Goal: Task Accomplishment & Management: Complete application form

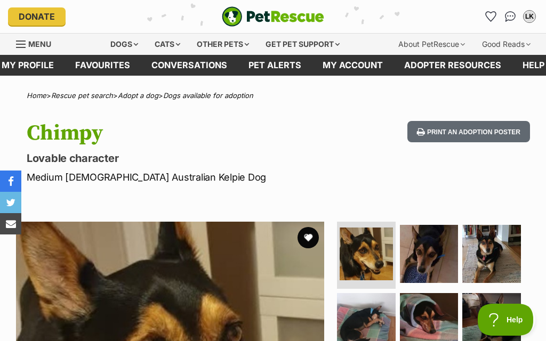
click at [309, 239] on button "favourite" at bounding box center [307, 237] width 21 height 21
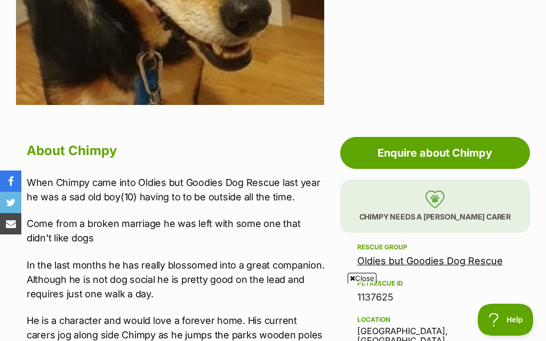
scroll to position [424, 0]
click at [437, 264] on link "Oldies but Goodies Dog Rescue" at bounding box center [430, 261] width 146 height 11
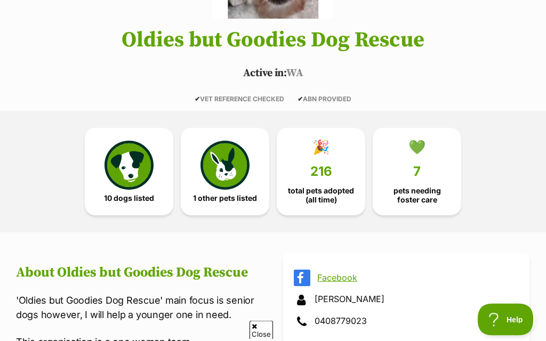
scroll to position [170, 0]
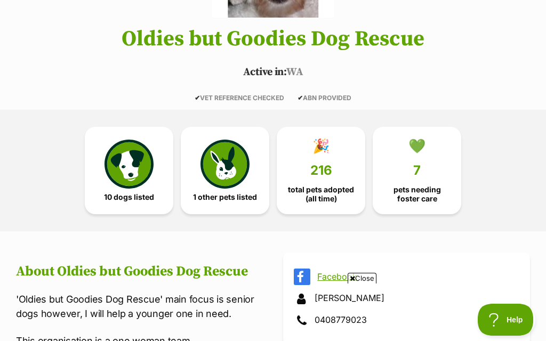
click at [158, 208] on link "10 dogs listed" at bounding box center [129, 170] width 88 height 87
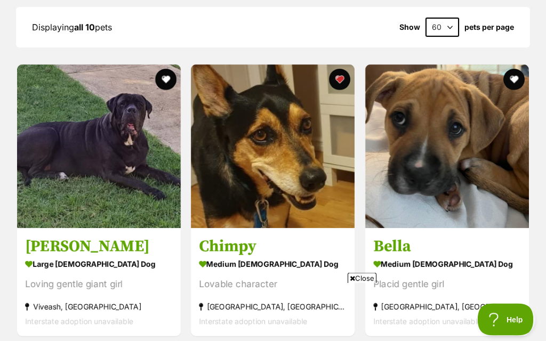
scroll to position [1038, 0]
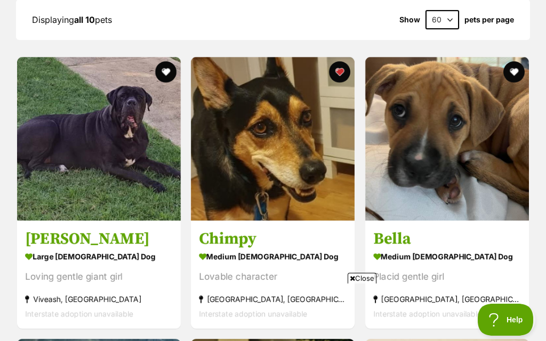
click at [139, 191] on img at bounding box center [99, 139] width 164 height 164
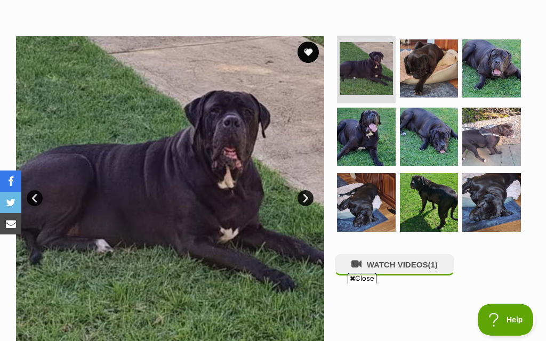
scroll to position [199, 0]
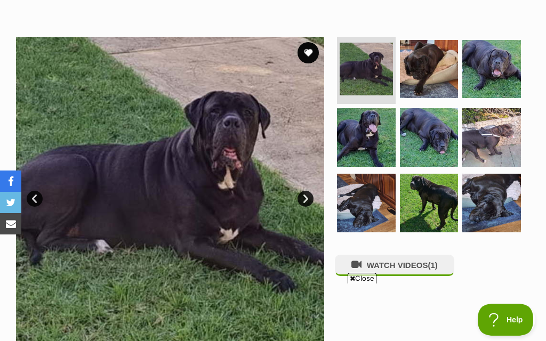
click at [305, 191] on link "Next" at bounding box center [305, 199] width 16 height 16
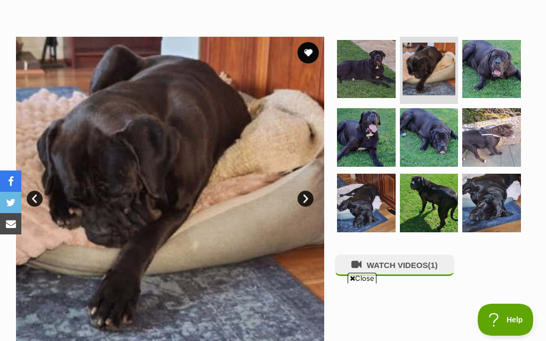
click at [310, 42] on button "favourite" at bounding box center [307, 52] width 21 height 21
click at [306, 191] on link "Next" at bounding box center [305, 199] width 16 height 16
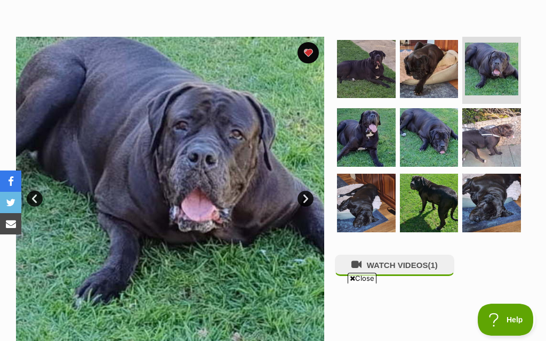
click at [307, 191] on link "Next" at bounding box center [305, 199] width 16 height 16
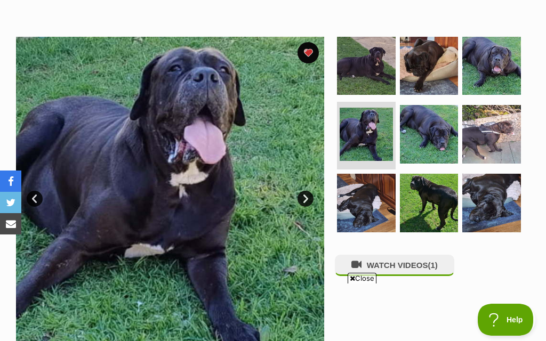
click at [306, 191] on link "Next" at bounding box center [305, 199] width 16 height 16
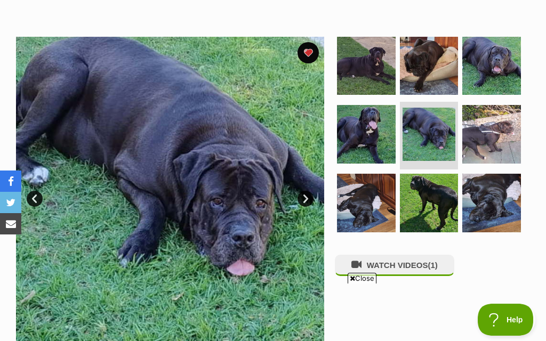
click at [306, 191] on link "Next" at bounding box center [305, 199] width 16 height 16
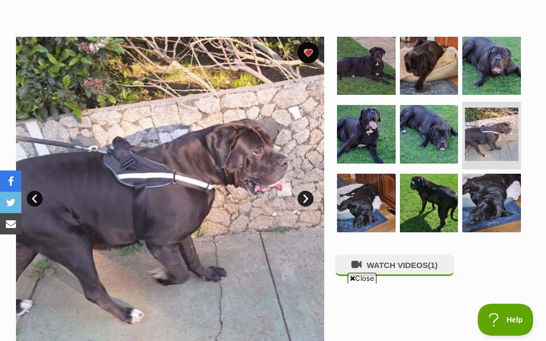
click at [306, 191] on link "Next" at bounding box center [305, 199] width 16 height 16
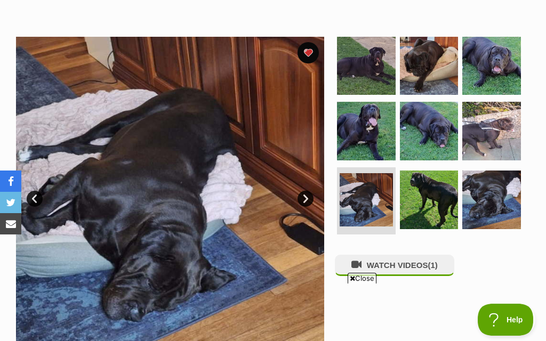
click at [308, 191] on link "Next" at bounding box center [305, 199] width 16 height 16
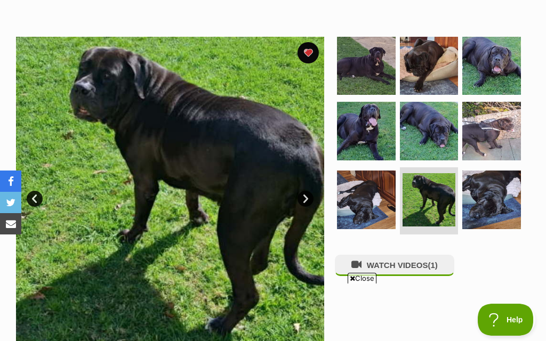
click at [308, 191] on link "Next" at bounding box center [305, 199] width 16 height 16
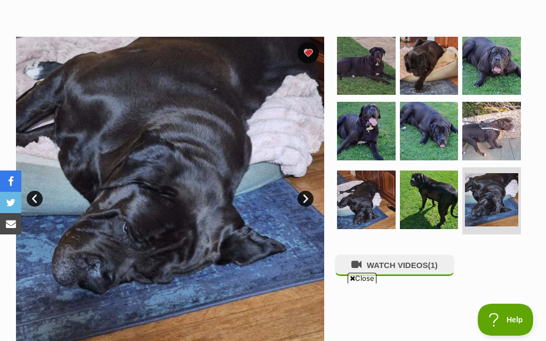
click at [308, 191] on link "Next" at bounding box center [305, 199] width 16 height 16
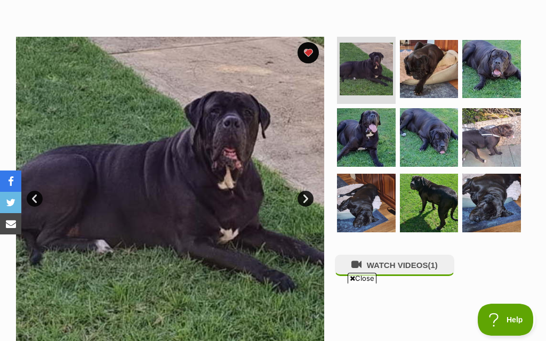
click at [371, 255] on button "WATCH VIDEOS (1)" at bounding box center [394, 265] width 119 height 21
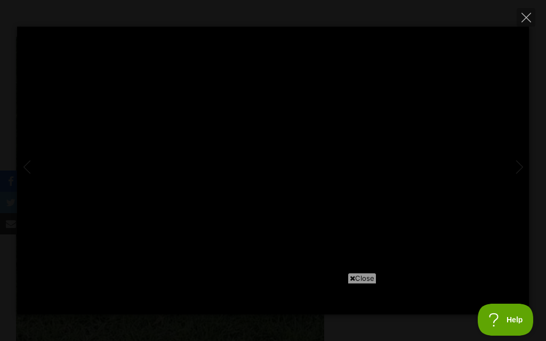
type input "100"
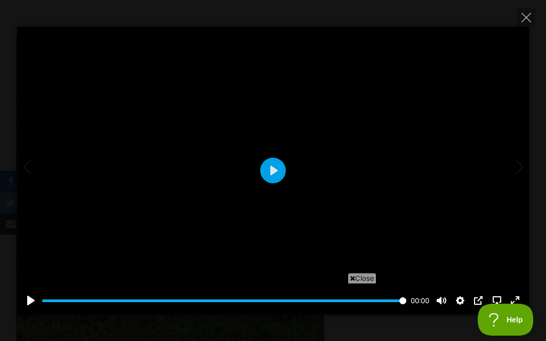
click at [525, 22] on button "Close" at bounding box center [525, 17] width 19 height 19
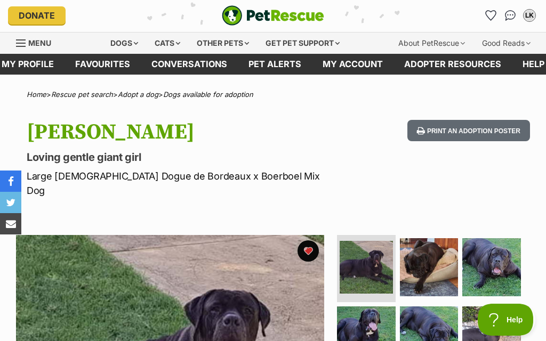
scroll to position [0, 0]
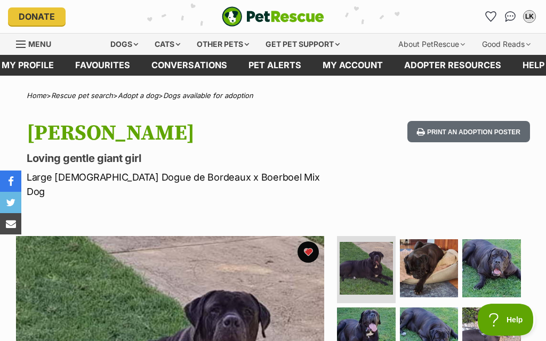
click at [366, 68] on link "My account" at bounding box center [353, 65] width 82 height 21
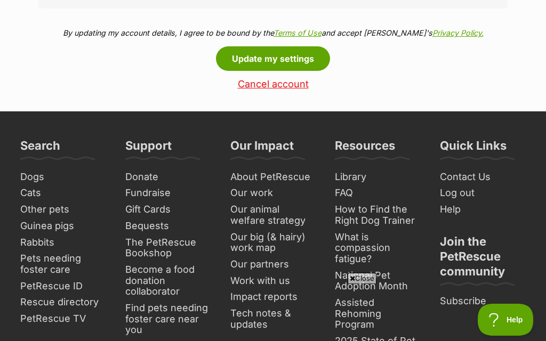
scroll to position [636, 0]
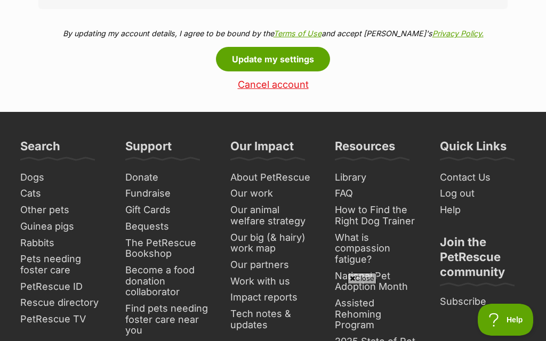
click at [37, 180] on link "Dogs" at bounding box center [63, 177] width 94 height 17
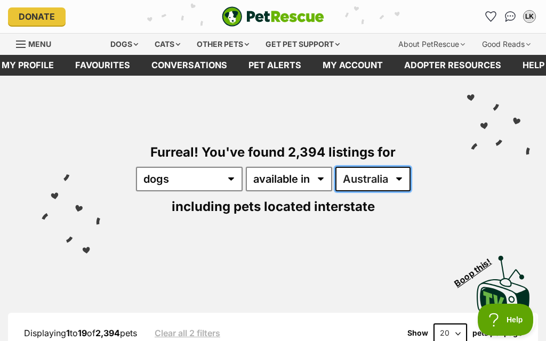
click at [402, 179] on select "[GEOGRAPHIC_DATA] [GEOGRAPHIC_DATA] [GEOGRAPHIC_DATA] [GEOGRAPHIC_DATA] [GEOGRA…" at bounding box center [372, 179] width 75 height 25
select select "WA"
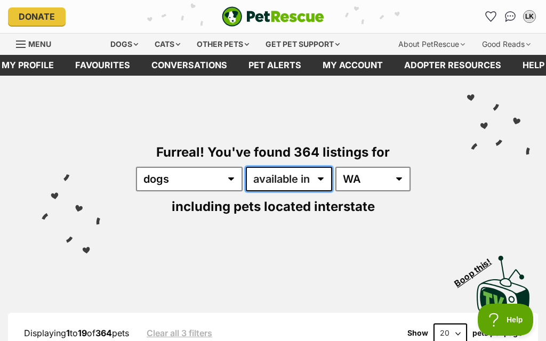
click at [323, 177] on select "available in located in" at bounding box center [289, 179] width 86 height 25
select select "disabled"
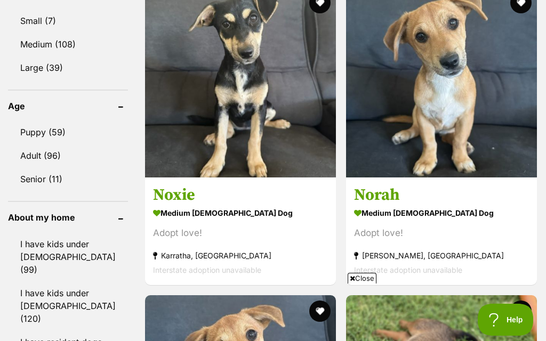
scroll to position [1060, 0]
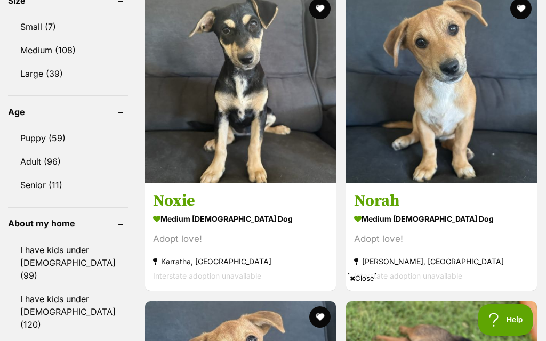
click at [54, 196] on link "Senior (11)" at bounding box center [68, 185] width 120 height 22
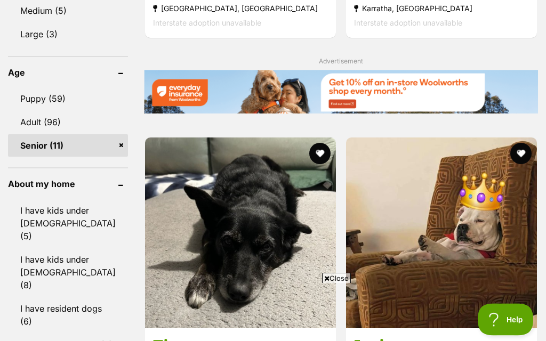
scroll to position [1032, 0]
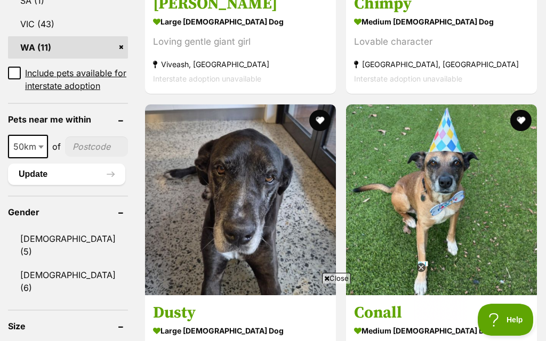
scroll to position [666, 0]
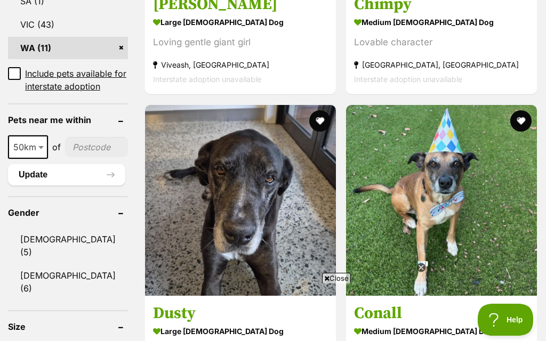
click at [421, 271] on icon at bounding box center [420, 267] width 9 height 9
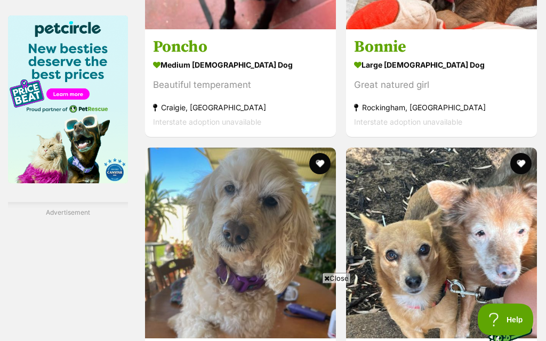
scroll to position [1639, 0]
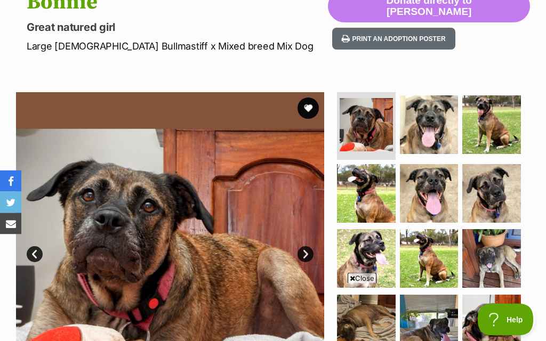
scroll to position [132, 0]
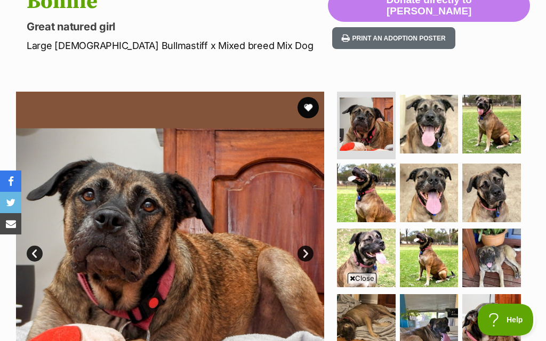
click at [309, 253] on link "Next" at bounding box center [305, 254] width 16 height 16
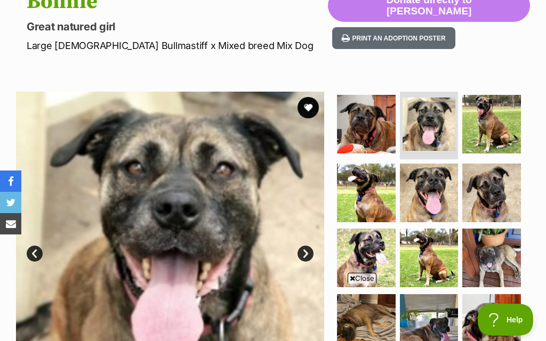
click at [306, 253] on link "Next" at bounding box center [305, 254] width 16 height 16
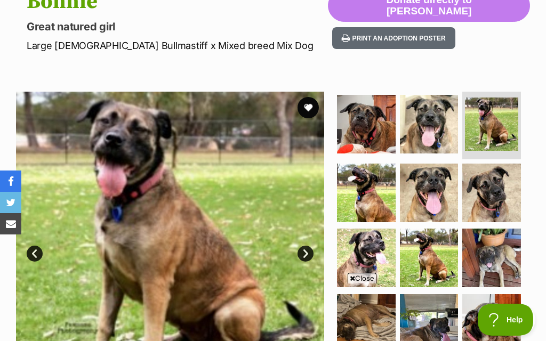
click at [307, 254] on link "Next" at bounding box center [305, 254] width 16 height 16
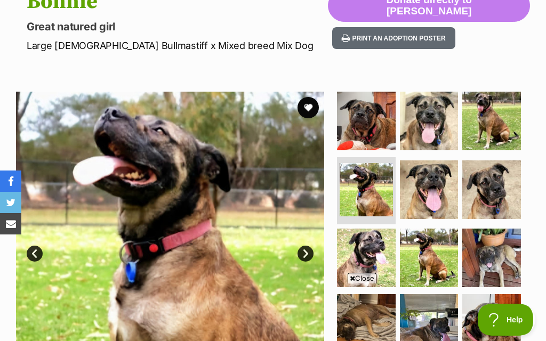
click at [305, 254] on link "Next" at bounding box center [305, 254] width 16 height 16
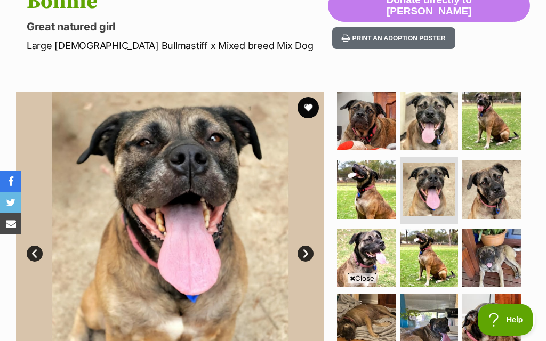
click at [306, 253] on link "Next" at bounding box center [305, 254] width 16 height 16
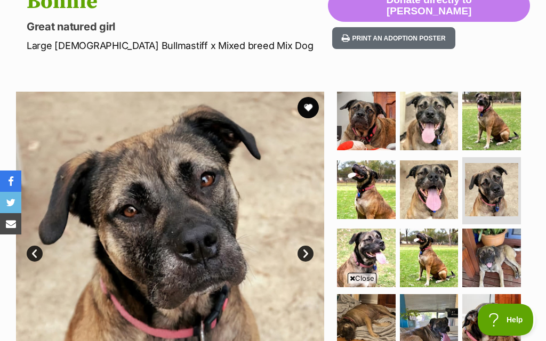
click at [305, 257] on link "Next" at bounding box center [305, 254] width 16 height 16
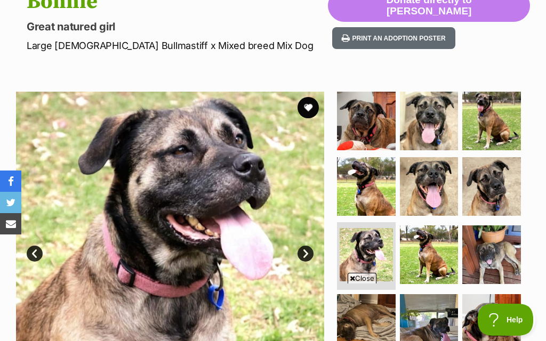
click at [306, 255] on link "Next" at bounding box center [305, 254] width 16 height 16
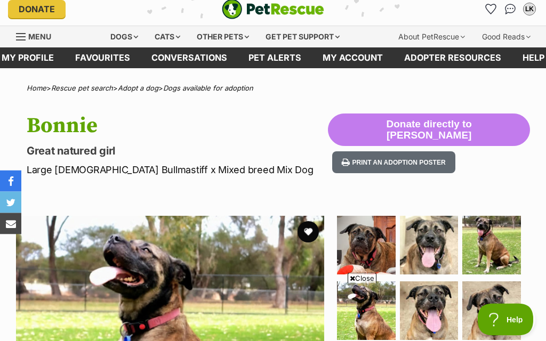
scroll to position [0, 0]
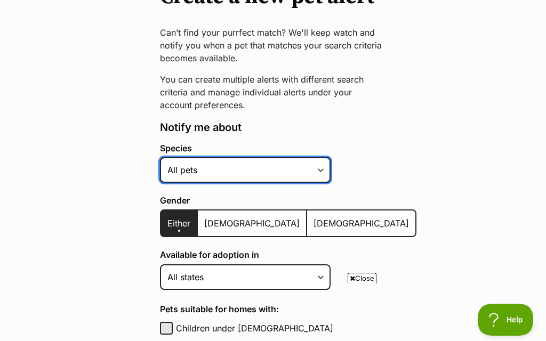
click at [317, 171] on select "Alpaca Bird Cat Chicken Cow Dog Donkey Duck Ferret Fish Goat Goose Guinea Fowl …" at bounding box center [245, 170] width 171 height 26
select select "1"
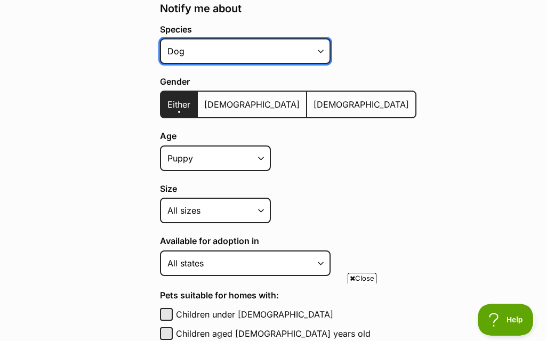
scroll to position [247, 0]
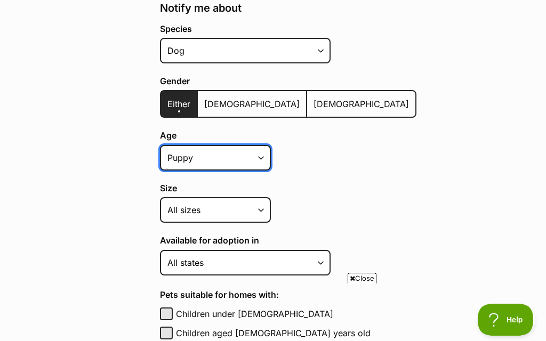
click at [260, 163] on select "Puppy Adult Senior All ages" at bounding box center [215, 158] width 111 height 26
select select
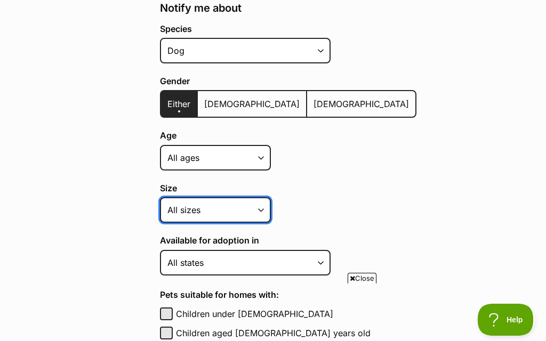
click at [259, 211] on select "Small Medium Large All sizes" at bounding box center [215, 210] width 111 height 26
select select "medium"
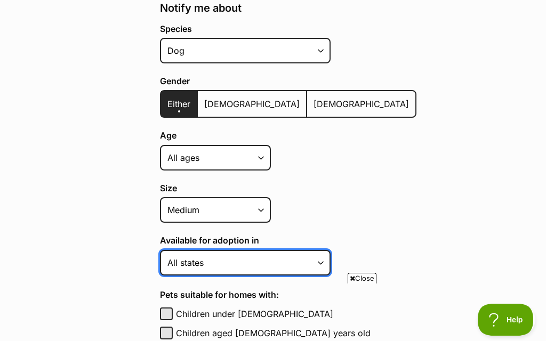
click at [323, 266] on select "Australian Capital Territory New South Wales Northern Territory Queensland Sout…" at bounding box center [245, 263] width 171 height 26
select select "5"
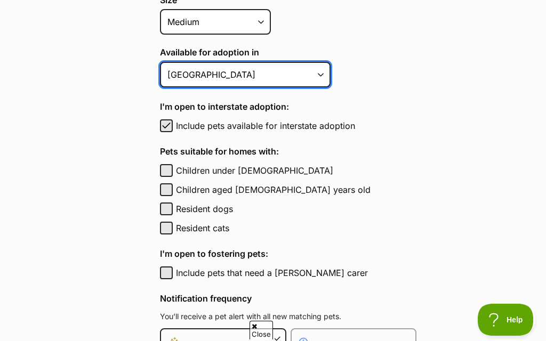
scroll to position [0, 0]
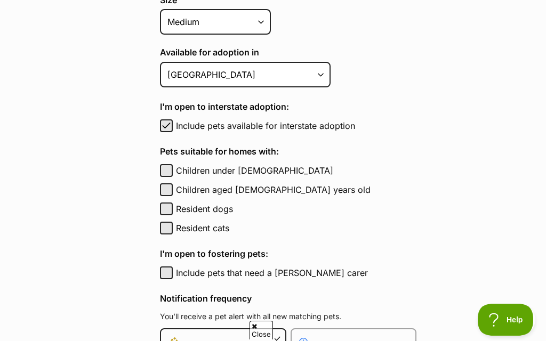
click at [168, 128] on span "button" at bounding box center [166, 125] width 11 height 13
checkbox input "false"
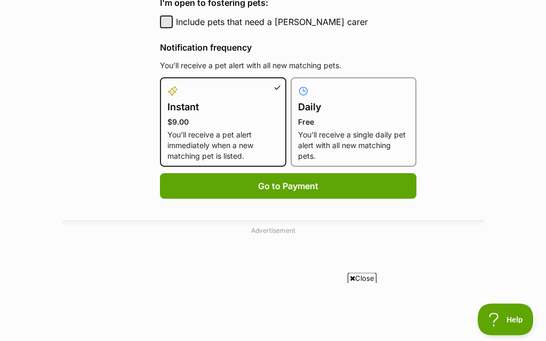
scroll to position [688, 0]
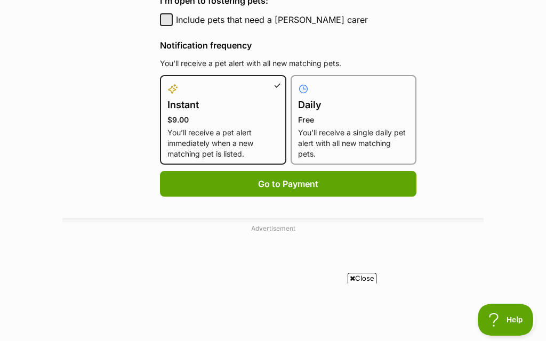
click at [354, 146] on p "You’ll receive a single daily pet alert with all new matching pets." at bounding box center [353, 143] width 111 height 32
click at [297, 82] on input "Daily Free You’ll receive a single daily pet alert with all new matching pets." at bounding box center [297, 82] width 1 height 1
radio input "true"
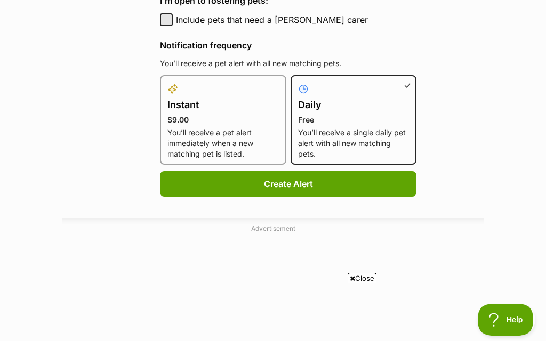
click at [335, 187] on button "Create Alert" at bounding box center [288, 184] width 256 height 26
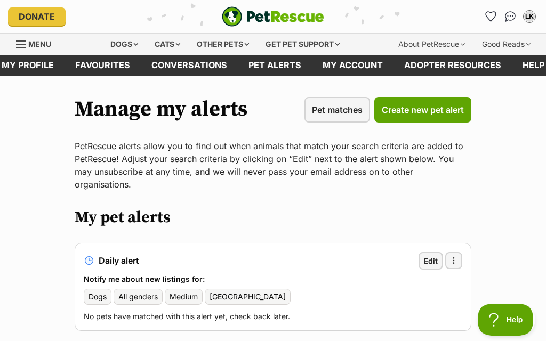
click at [352, 112] on span "Pet matches" at bounding box center [337, 109] width 51 height 13
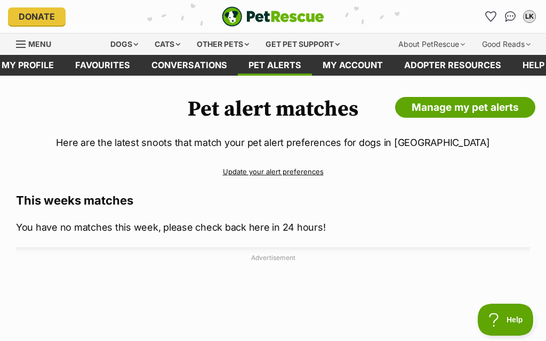
click at [122, 44] on div "Dogs" at bounding box center [124, 44] width 43 height 21
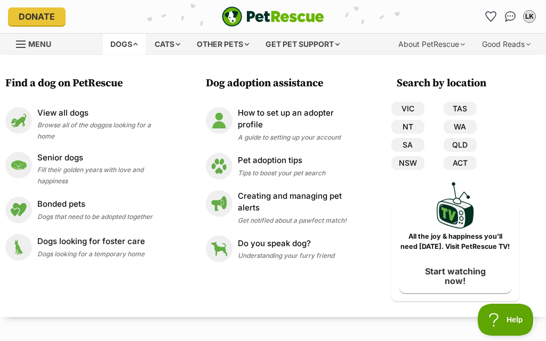
click at [73, 173] on div "Senior dogs Fill their golden years with love and happiness" at bounding box center [102, 169] width 131 height 34
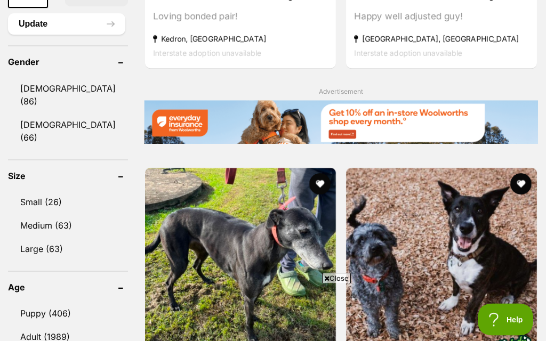
scroll to position [914, 0]
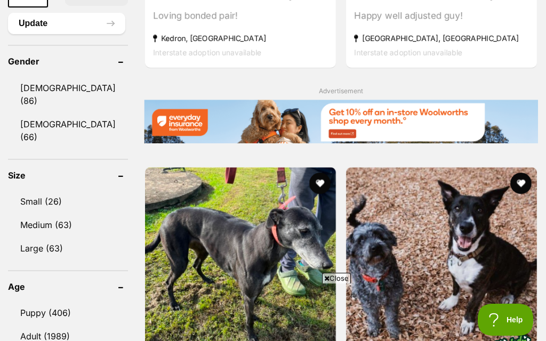
click at [63, 236] on link "Medium (63)" at bounding box center [68, 225] width 120 height 22
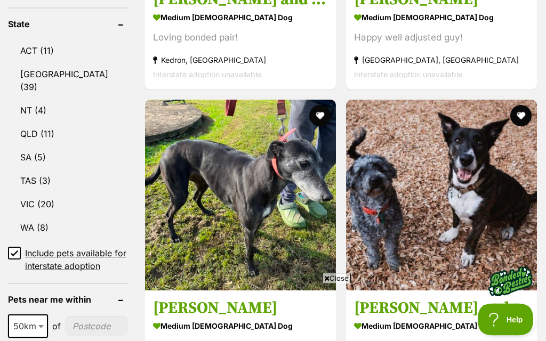
scroll to position [635, 0]
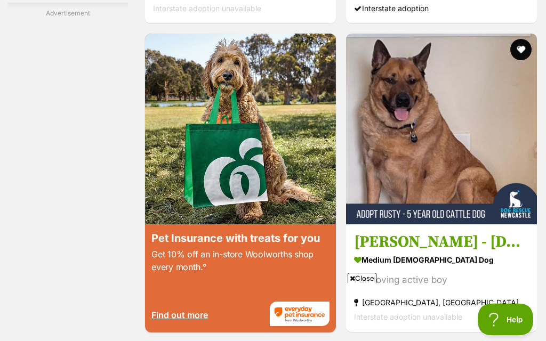
scroll to position [1977, 0]
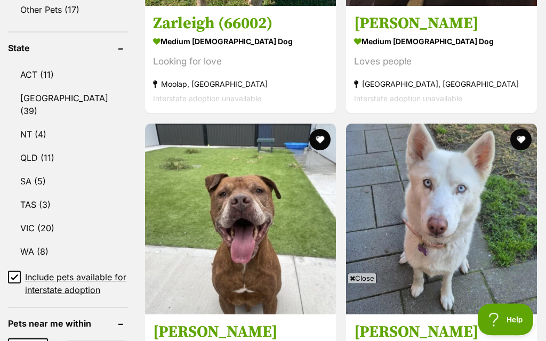
scroll to position [579, 0]
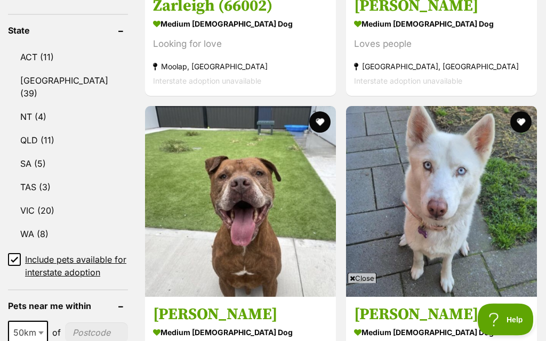
click at [41, 237] on link "WA (8)" at bounding box center [68, 234] width 120 height 22
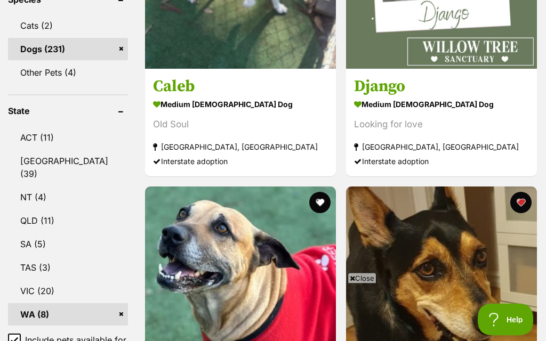
scroll to position [538, 0]
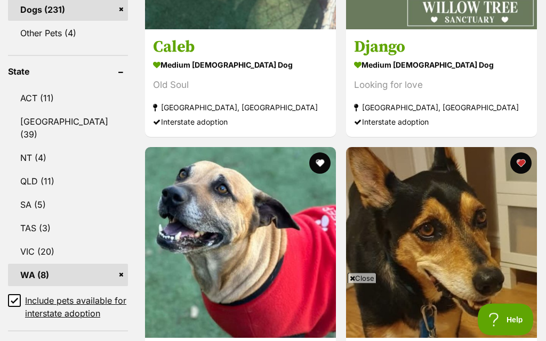
click at [20, 306] on input "Include pets available for interstate adoption" at bounding box center [14, 301] width 13 height 13
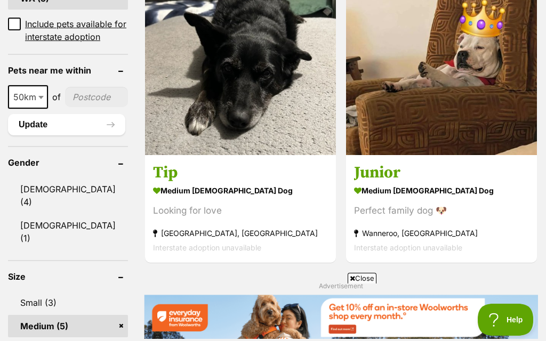
scroll to position [723, 0]
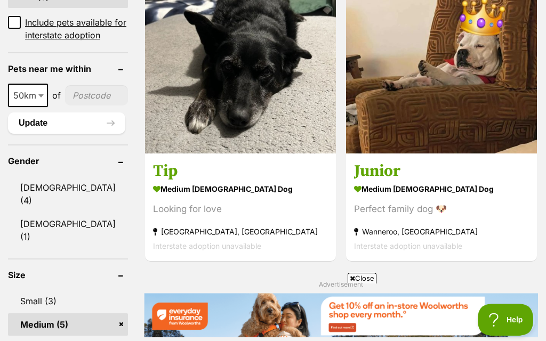
click at [346, 119] on img at bounding box center [441, 58] width 191 height 191
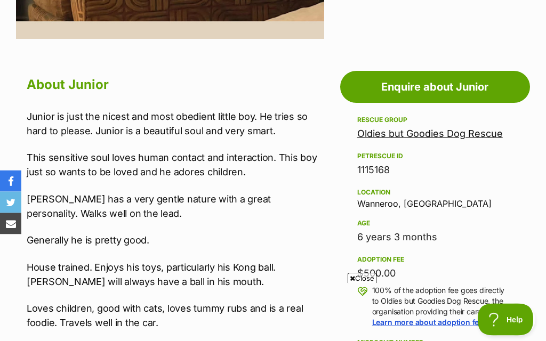
scroll to position [484, 0]
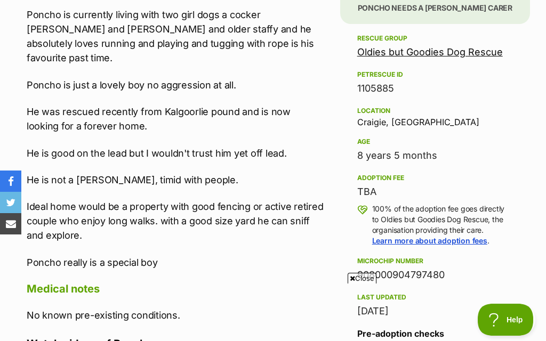
scroll to position [632, 0]
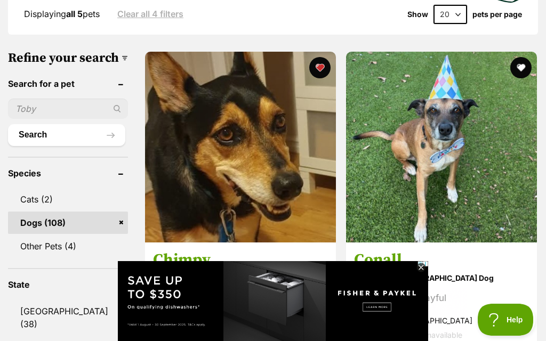
scroll to position [336, 0]
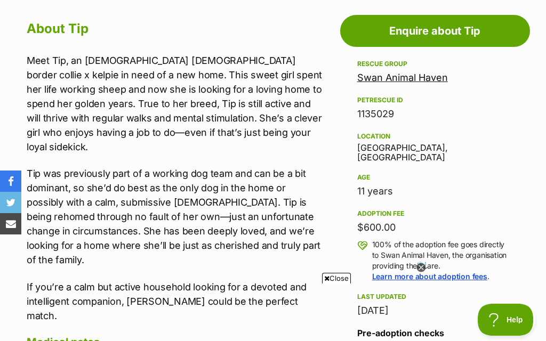
scroll to position [546, 0]
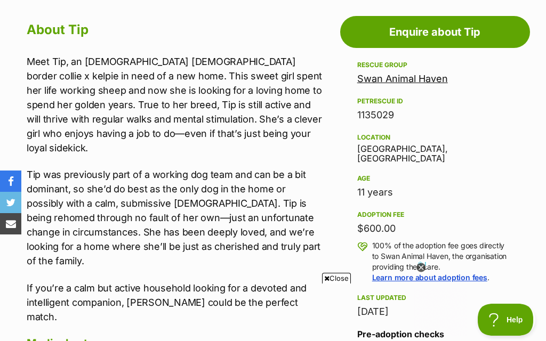
click at [423, 269] on icon at bounding box center [421, 267] width 4 height 4
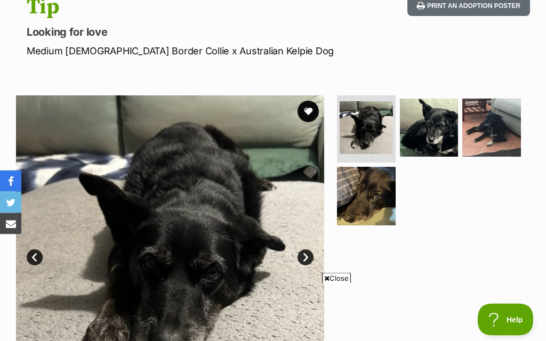
scroll to position [133, 0]
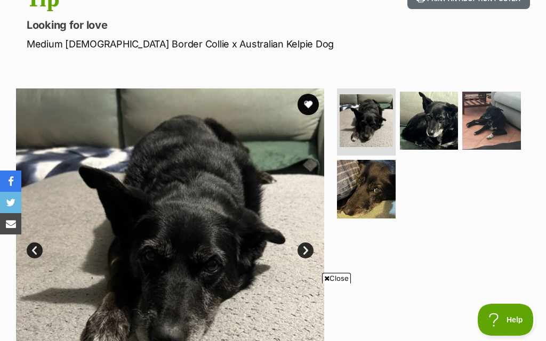
click at [305, 252] on link "Next" at bounding box center [305, 251] width 16 height 16
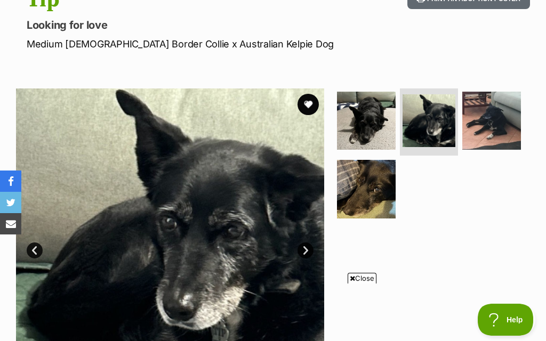
click at [303, 252] on link "Next" at bounding box center [305, 251] width 16 height 16
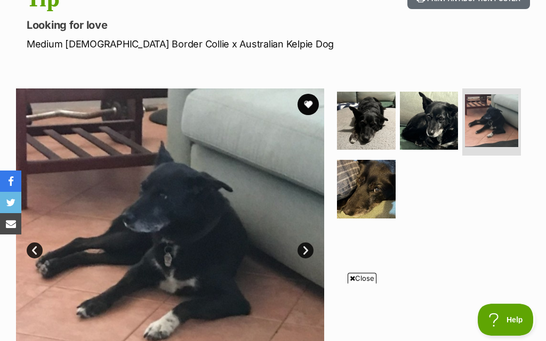
click at [305, 254] on link "Next" at bounding box center [305, 251] width 16 height 16
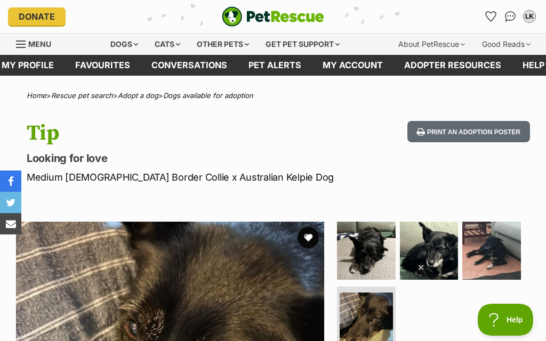
scroll to position [0, 0]
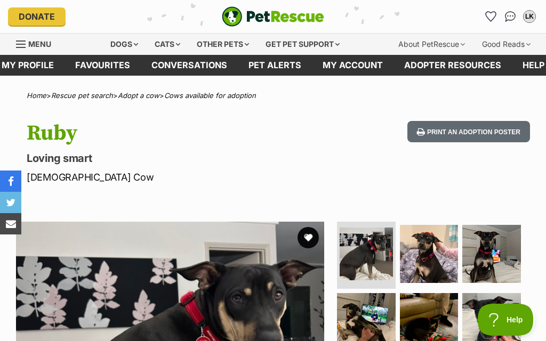
click at [484, 23] on li "Account quick links" at bounding box center [490, 16] width 17 height 17
click at [490, 19] on icon "Favourites" at bounding box center [491, 17] width 10 height 10
click at [311, 239] on button "favourite" at bounding box center [307, 237] width 21 height 21
click at [490, 19] on icon "Favourites" at bounding box center [491, 17] width 10 height 10
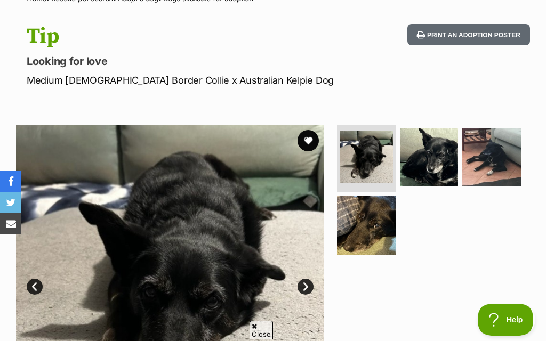
click at [309, 139] on button "favourite" at bounding box center [307, 140] width 21 height 21
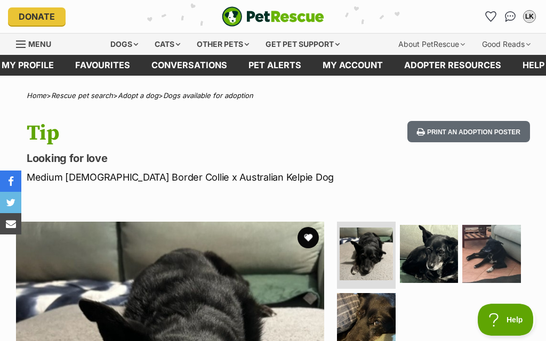
click at [309, 238] on button "favourite" at bounding box center [307, 237] width 21 height 21
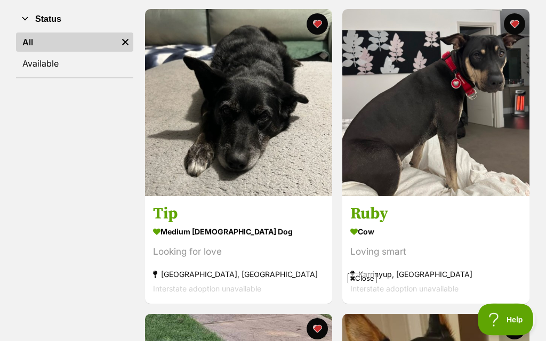
scroll to position [209, 0]
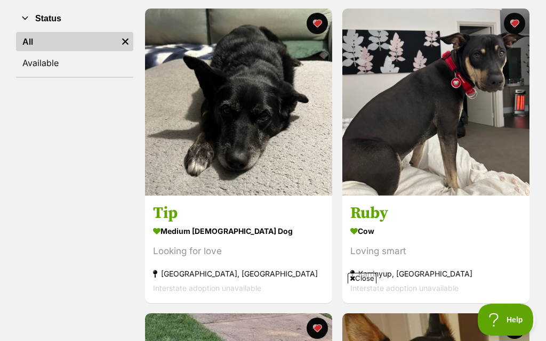
click at [481, 169] on img at bounding box center [435, 102] width 187 height 187
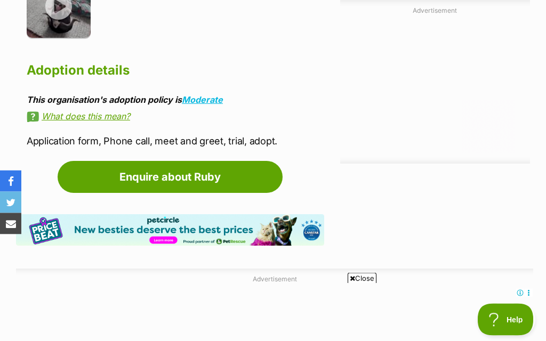
scroll to position [1096, 0]
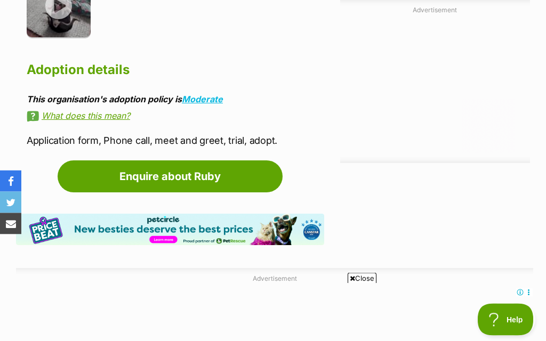
click at [120, 117] on link "What does this mean?" at bounding box center [175, 116] width 297 height 10
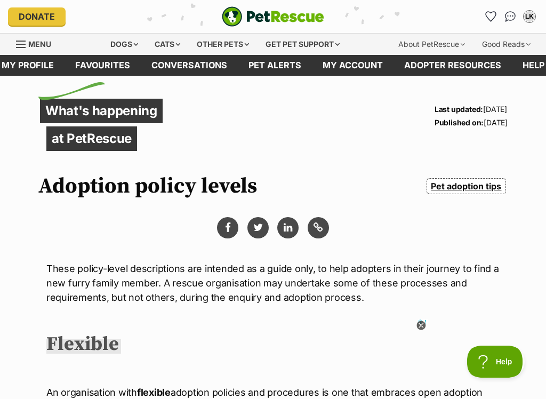
click at [365, 67] on link "My account" at bounding box center [353, 65] width 82 height 21
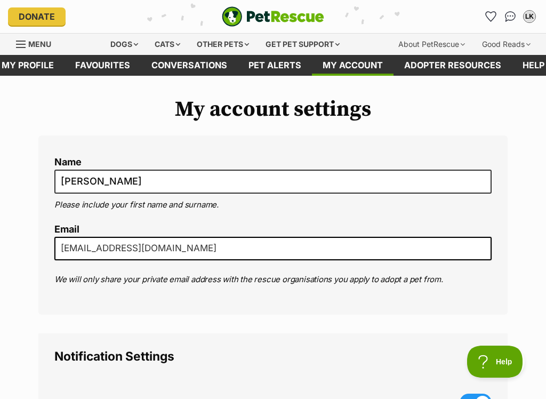
click at [118, 66] on link "Favourites" at bounding box center [102, 65] width 76 height 21
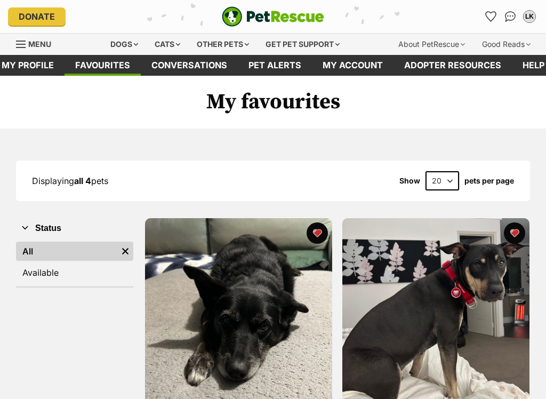
click at [43, 72] on link "My profile" at bounding box center [28, 65] width 74 height 21
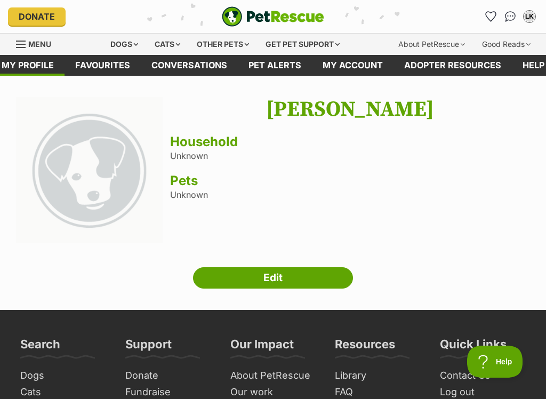
click at [297, 281] on link "Edit" at bounding box center [273, 277] width 160 height 21
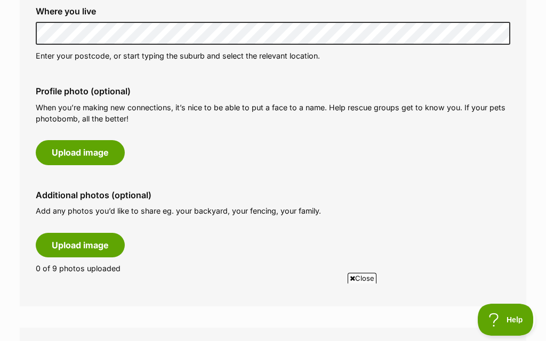
scroll to position [457, 0]
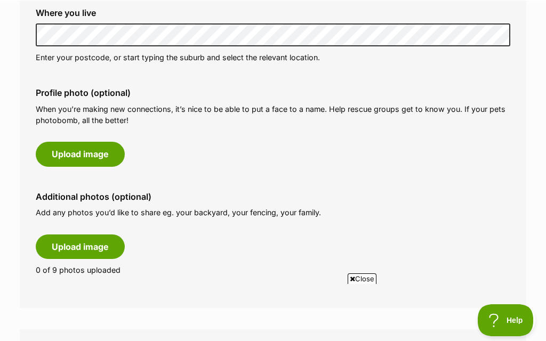
click at [103, 151] on button "Upload image" at bounding box center [80, 153] width 89 height 25
click at [101, 162] on button "Upload image" at bounding box center [80, 154] width 89 height 25
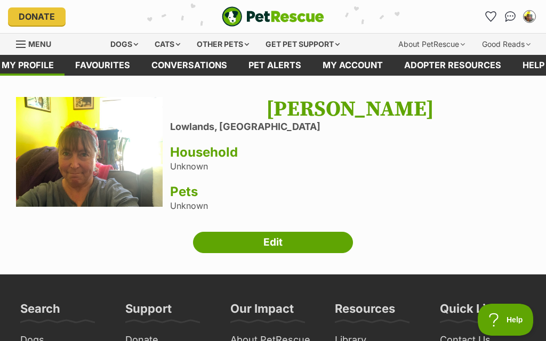
click at [313, 248] on link "Edit" at bounding box center [273, 242] width 160 height 21
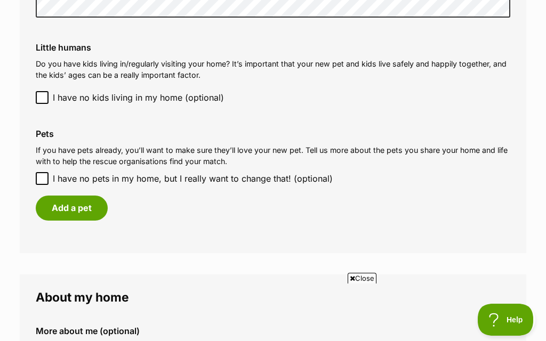
scroll to position [1003, 0]
click at [39, 173] on input "I have no pets in my home, but I really want to change that! (optional)" at bounding box center [42, 179] width 13 height 13
checkbox input "true"
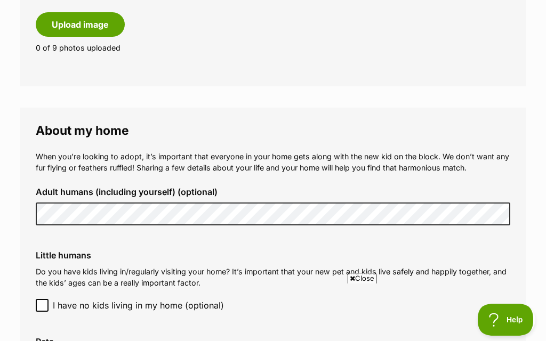
scroll to position [783, 0]
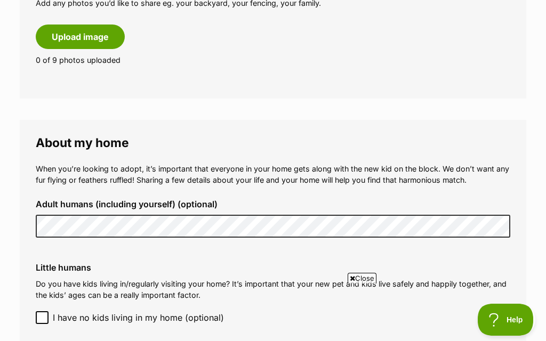
click at [106, 25] on button "Upload image" at bounding box center [80, 37] width 89 height 25
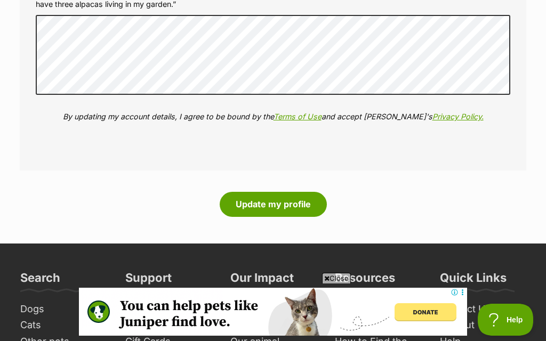
scroll to position [1463, 0]
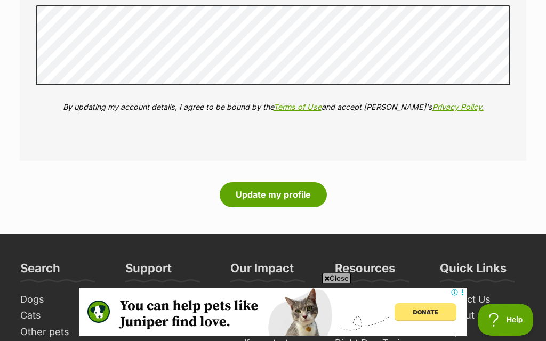
click at [309, 183] on button "Update my profile" at bounding box center [273, 194] width 107 height 25
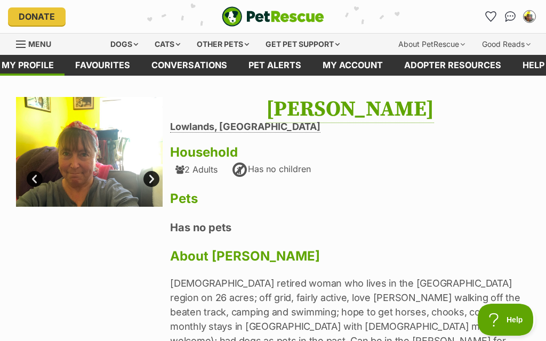
click at [216, 69] on link "Conversations" at bounding box center [189, 65] width 97 height 21
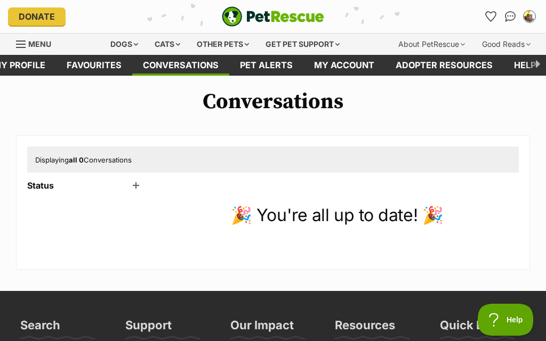
scroll to position [0, 8]
click at [535, 69] on icon at bounding box center [535, 65] width 21 height 21
click at [536, 66] on icon at bounding box center [535, 65] width 21 height 21
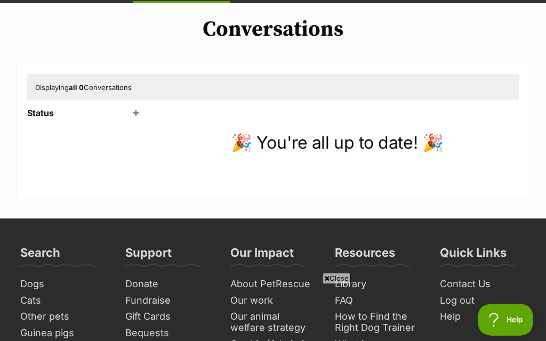
scroll to position [0, 0]
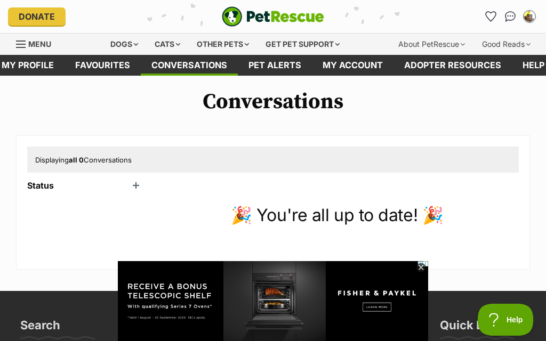
click at [374, 69] on link "My account" at bounding box center [353, 65] width 82 height 21
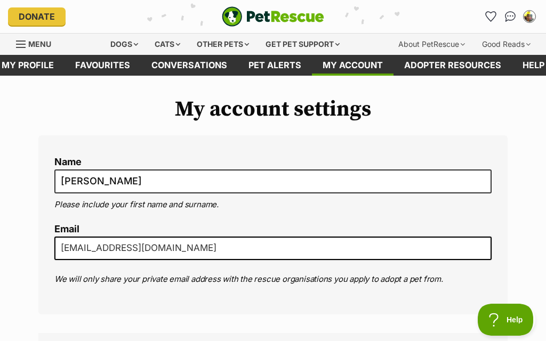
click at [483, 66] on link "Adopter resources" at bounding box center [452, 65] width 118 height 21
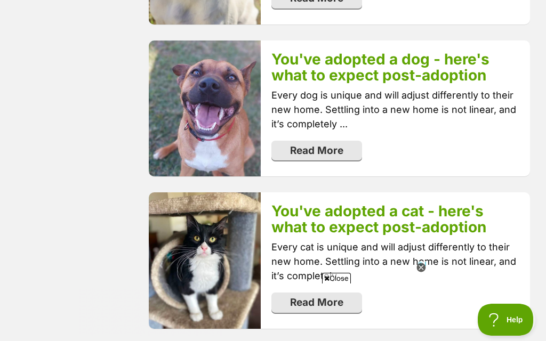
scroll to position [754, 0]
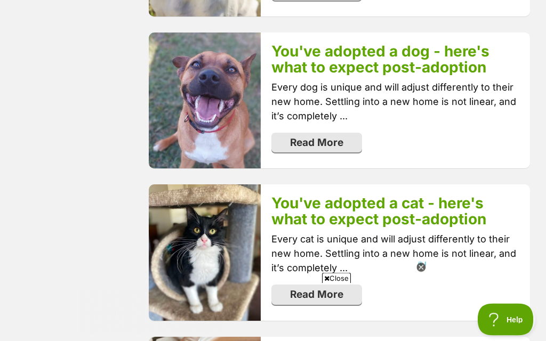
click at [341, 146] on link "Read More" at bounding box center [316, 143] width 91 height 20
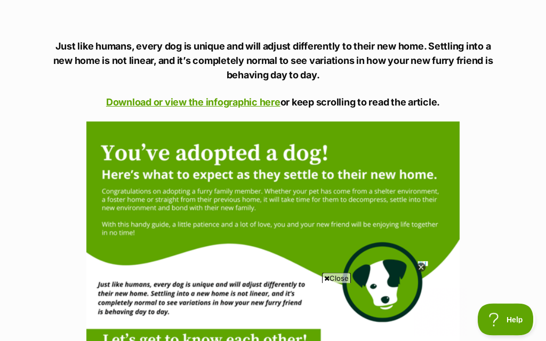
scroll to position [856, 0]
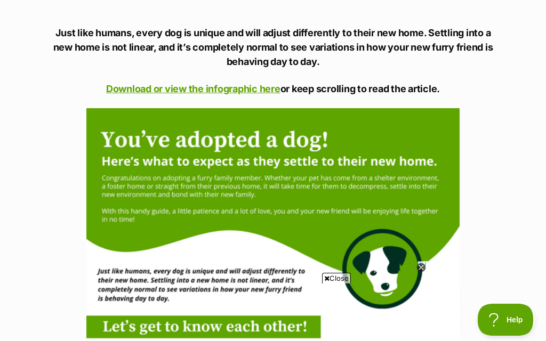
click at [254, 91] on link "Download or view the infographic here" at bounding box center [193, 88] width 174 height 11
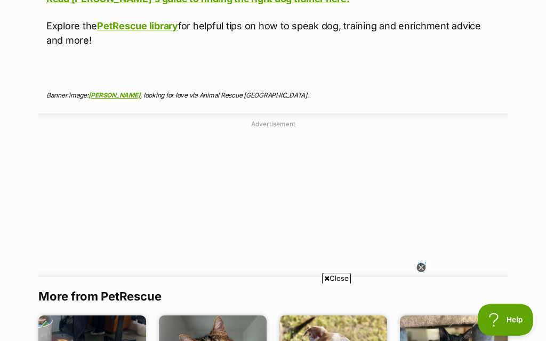
scroll to position [4329, 0]
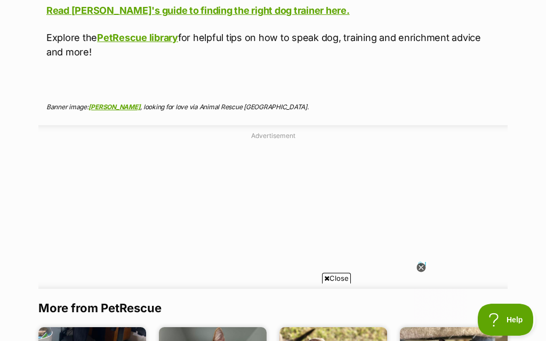
click at [172, 32] on link "PetRescue library" at bounding box center [137, 37] width 81 height 11
